Goal: Task Accomplishment & Management: Complete application form

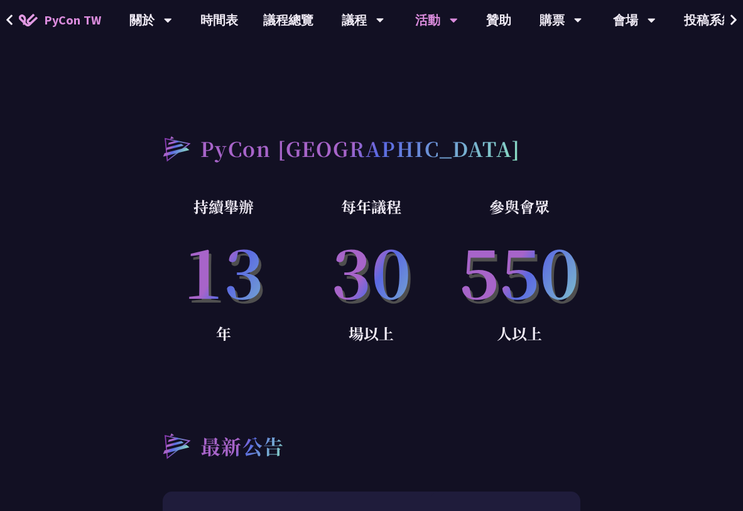
scroll to position [754, 0]
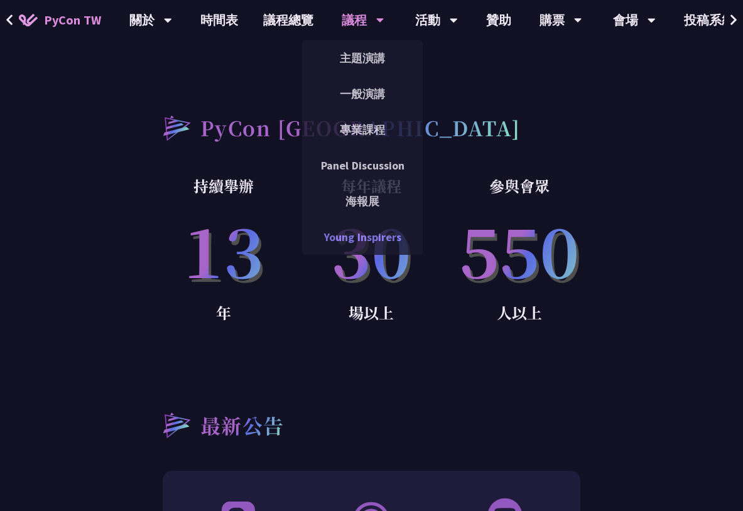
click at [352, 232] on link "Young Inspirers" at bounding box center [362, 237] width 121 height 30
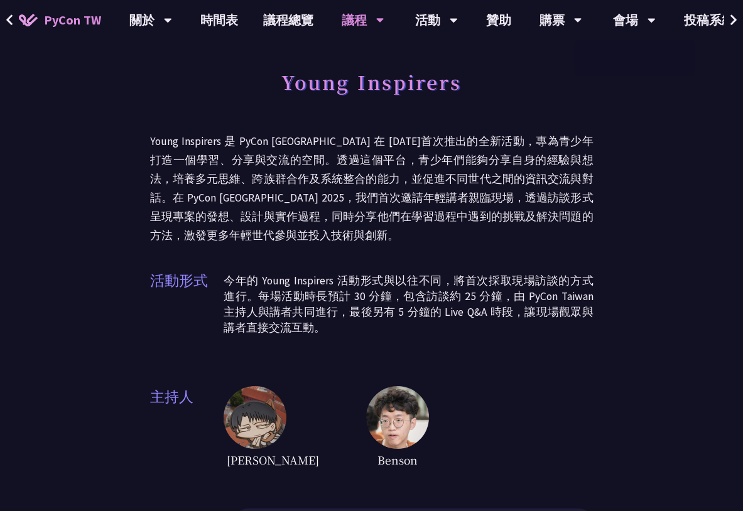
click at [733, 20] on icon at bounding box center [734, 20] width 8 height 13
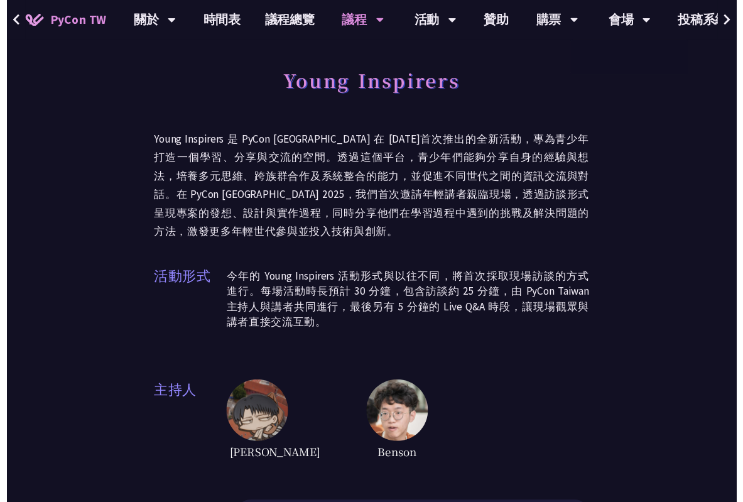
scroll to position [0, 89]
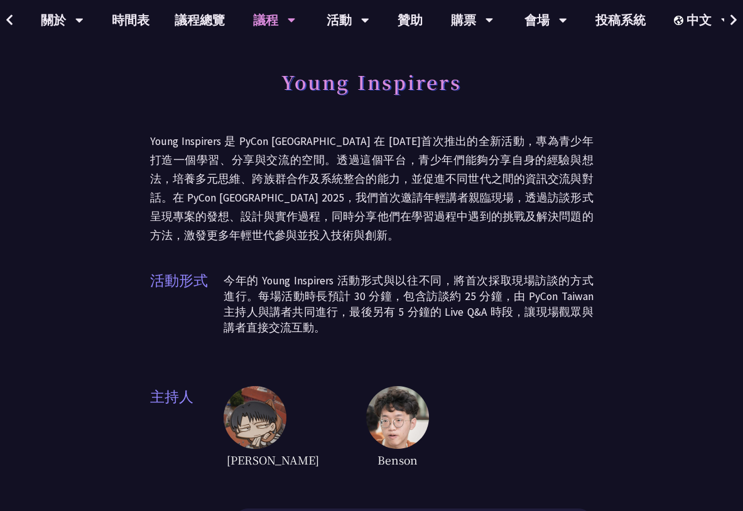
click at [733, 20] on icon at bounding box center [734, 20] width 8 height 13
click at [122, 19] on link "時間表" at bounding box center [130, 20] width 63 height 40
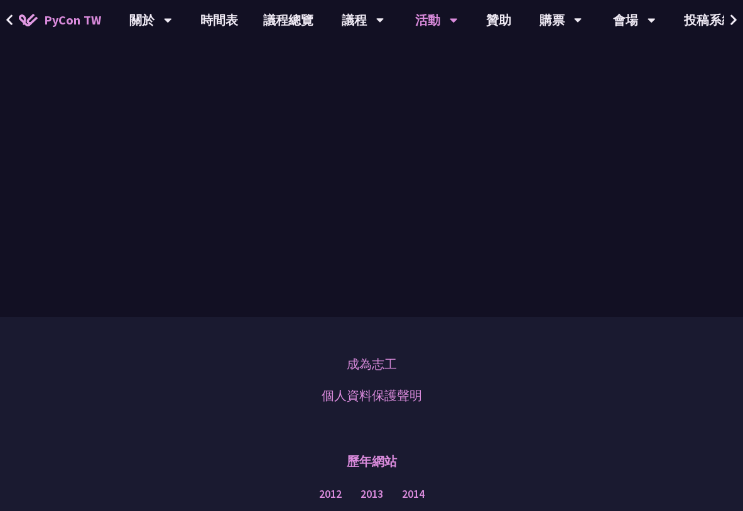
scroll to position [1066, 0]
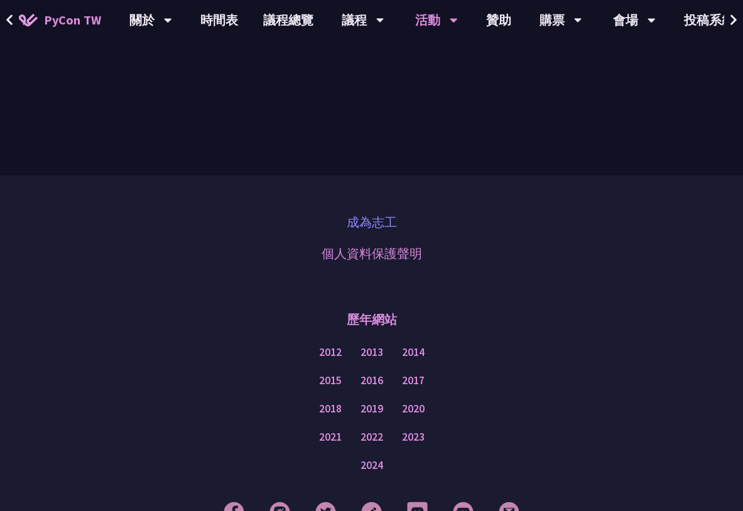
drag, startPoint x: 362, startPoint y: 260, endPoint x: 364, endPoint y: 249, distance: 10.4
click at [362, 260] on div "成為志工 個人資料保護聲明" at bounding box center [372, 238] width 101 height 63
click at [364, 232] on link "成為志工" at bounding box center [372, 222] width 50 height 19
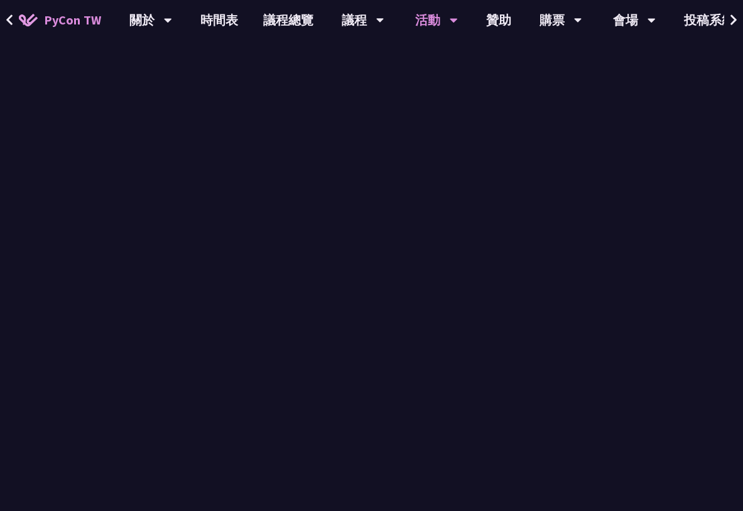
scroll to position [563, 0]
